Goal: Transaction & Acquisition: Purchase product/service

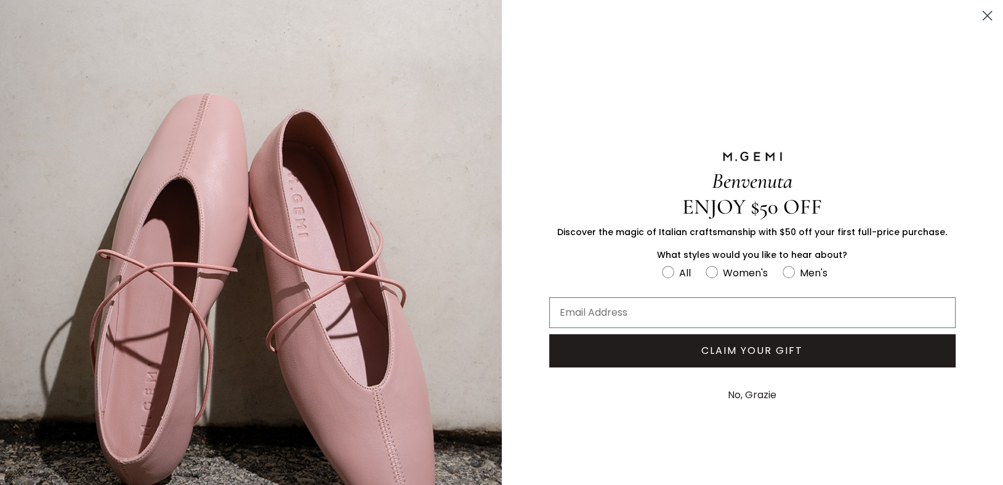
click at [982, 12] on circle "Close dialog" at bounding box center [987, 16] width 20 height 20
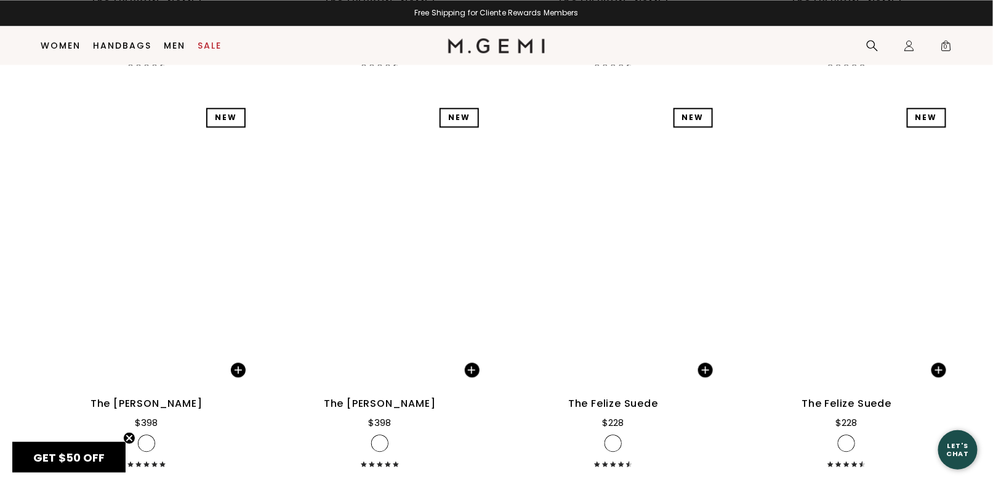
scroll to position [4526, 0]
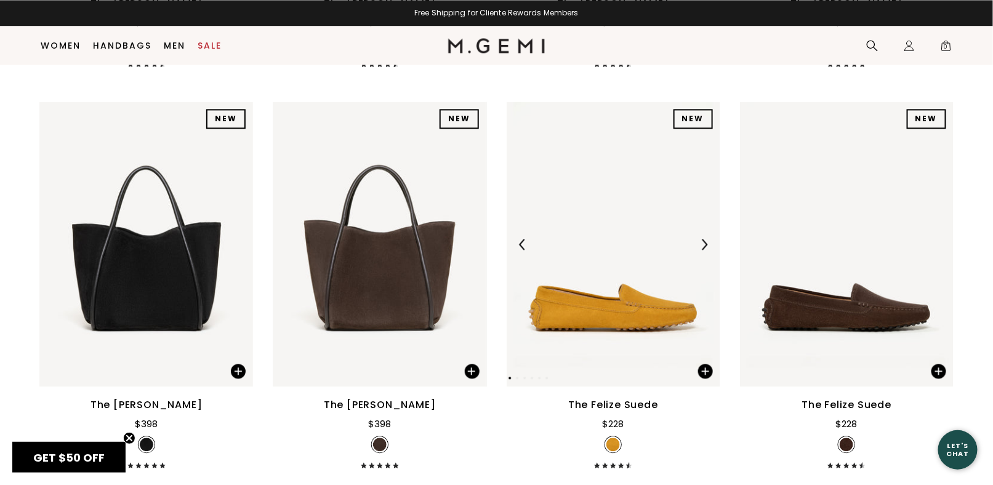
click at [596, 318] on img at bounding box center [614, 244] width 214 height 285
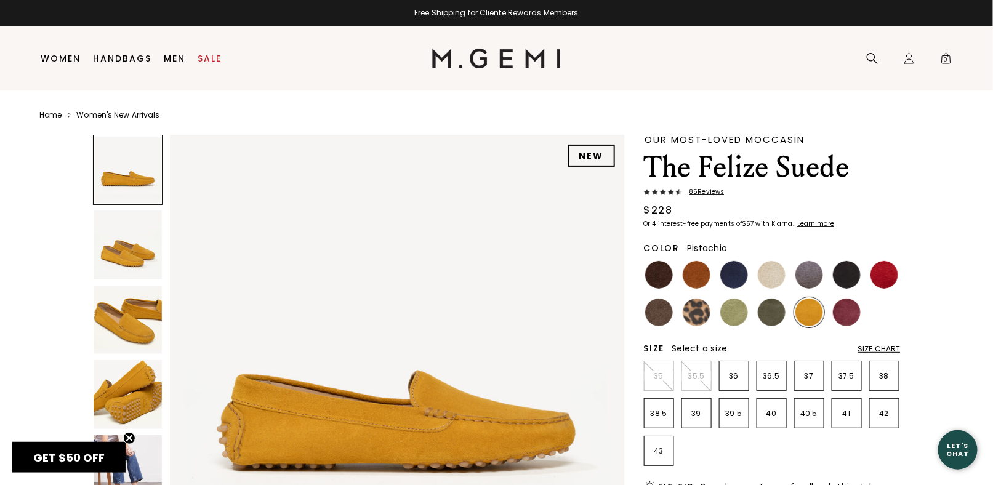
click at [734, 308] on img at bounding box center [734, 313] width 28 height 28
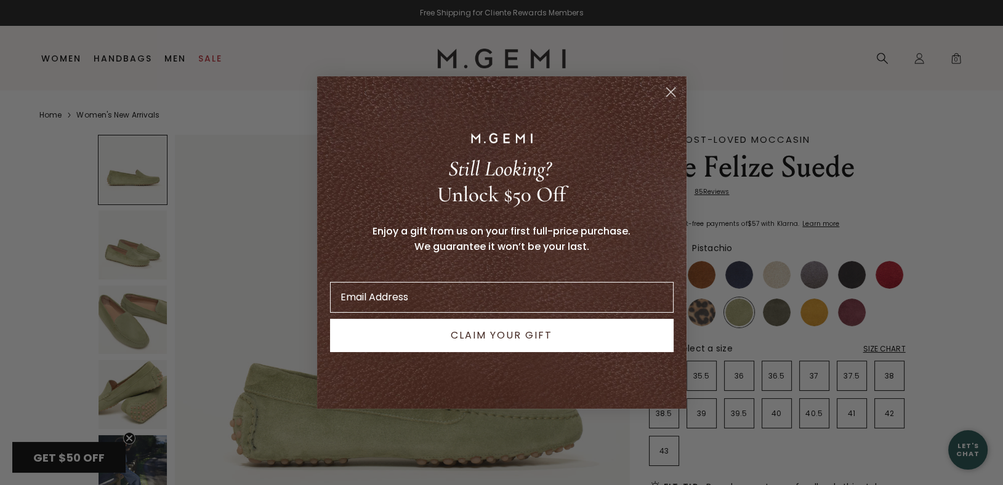
click at [672, 89] on circle "Close dialog" at bounding box center [670, 92] width 20 height 20
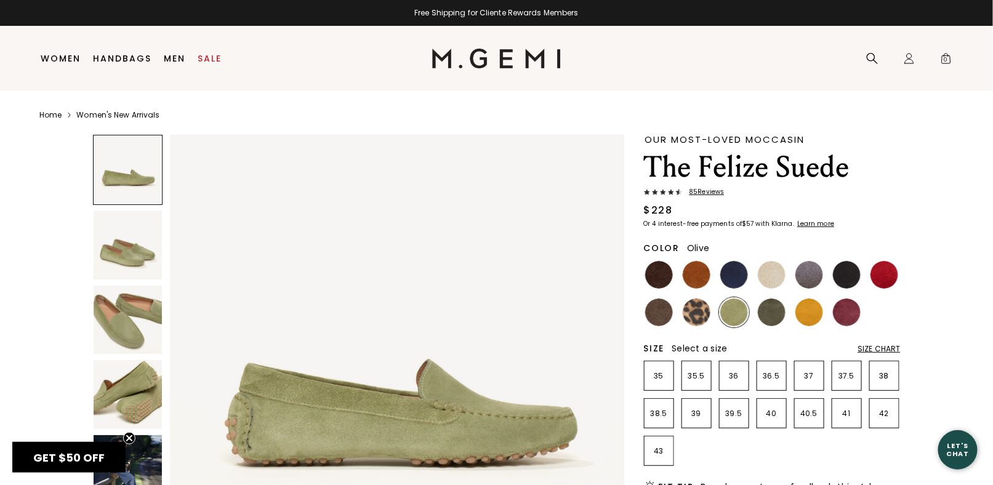
click at [774, 313] on img at bounding box center [772, 313] width 28 height 28
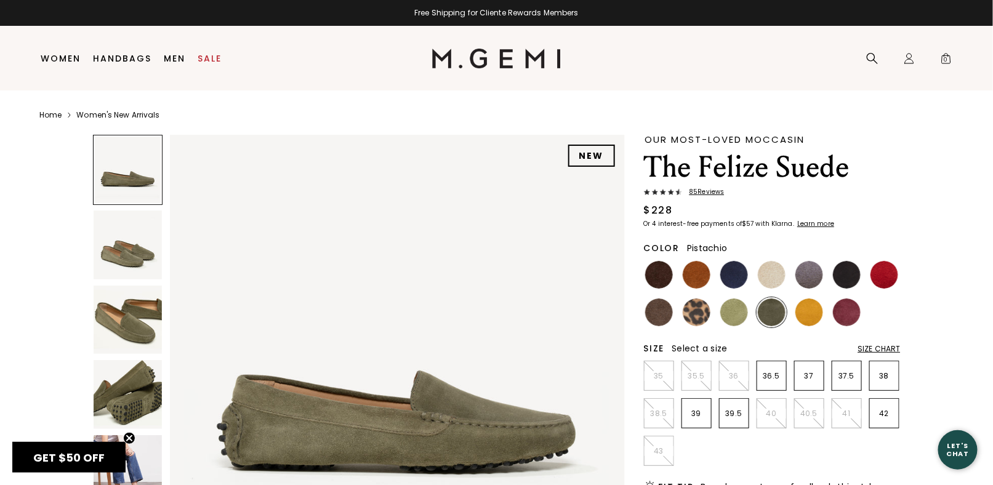
click at [728, 311] on img at bounding box center [734, 313] width 28 height 28
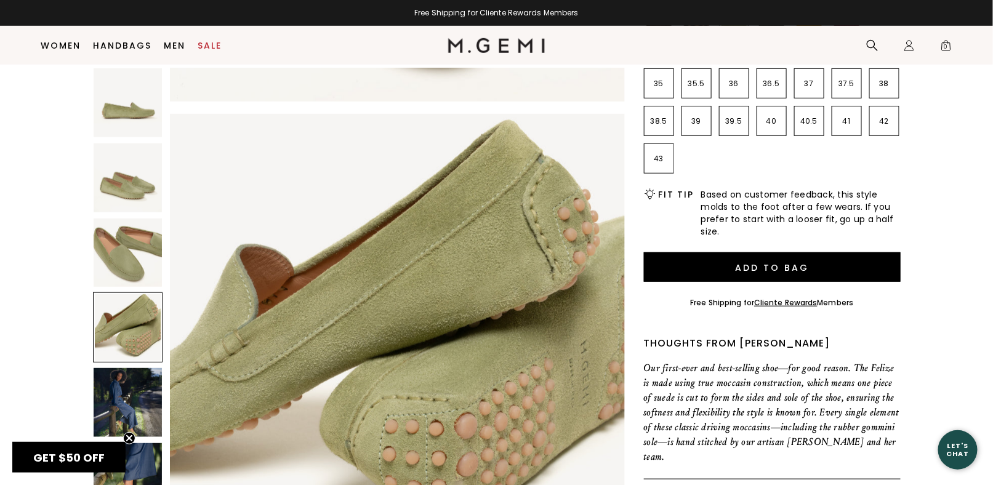
scroll to position [343, 0]
